Goal: Task Accomplishment & Management: Manage account settings

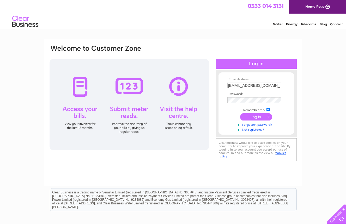
click at [272, 85] on input "mail@fernsidevets.co.uk" at bounding box center [255, 85] width 54 height 6
type input "carol.waudby@cvsvets.com"
click at [254, 117] on input "submit" at bounding box center [256, 116] width 32 height 7
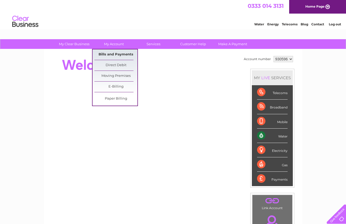
click at [114, 54] on link "Bills and Payments" at bounding box center [115, 54] width 43 height 10
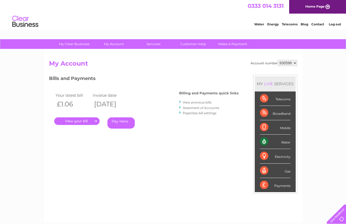
click at [73, 123] on link "." at bounding box center [76, 121] width 45 height 8
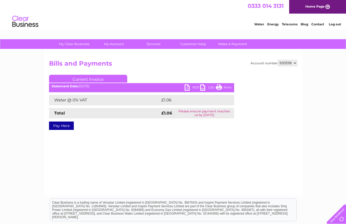
click at [192, 88] on link "PDF" at bounding box center [193, 88] width 16 height 8
click at [335, 25] on link "Log out" at bounding box center [335, 24] width 12 height 4
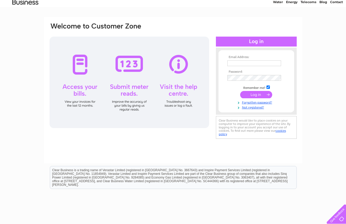
scroll to position [55, 0]
